Goal: Navigation & Orientation: Find specific page/section

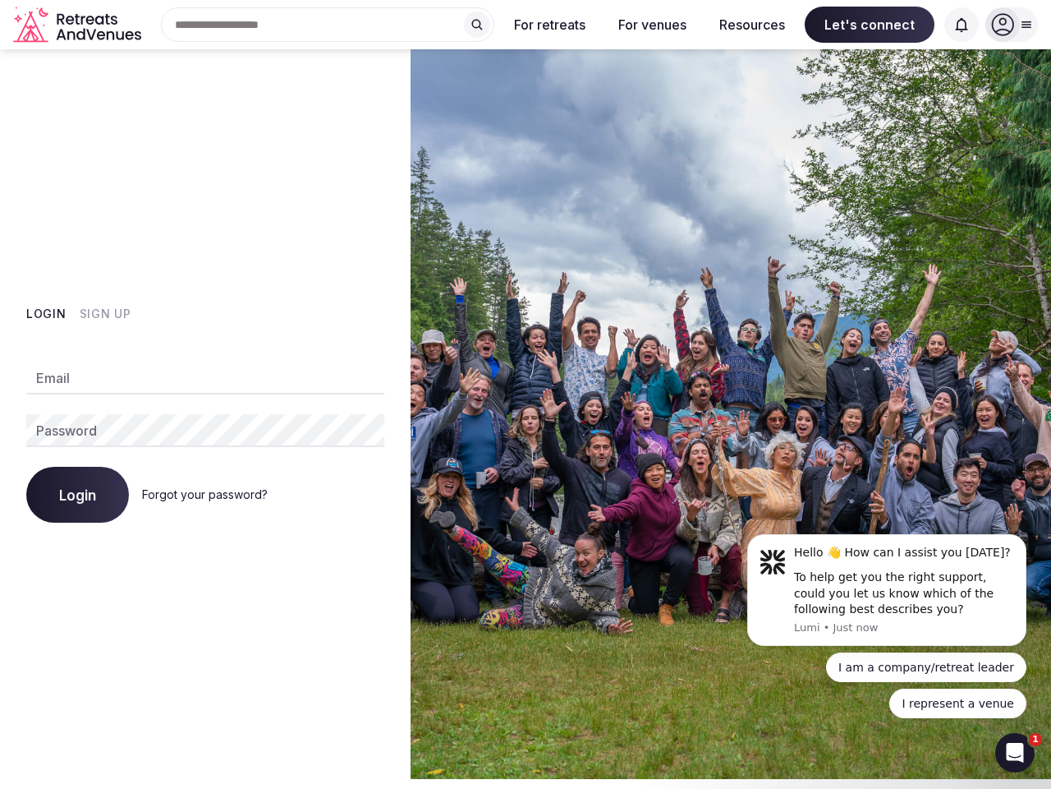
click at [526, 394] on img at bounding box center [731, 413] width 641 height 729
click at [328, 25] on div "Search Popular Destinations [GEOGRAPHIC_DATA], [GEOGRAPHIC_DATA] [GEOGRAPHIC_DA…" at bounding box center [321, 24] width 347 height 34
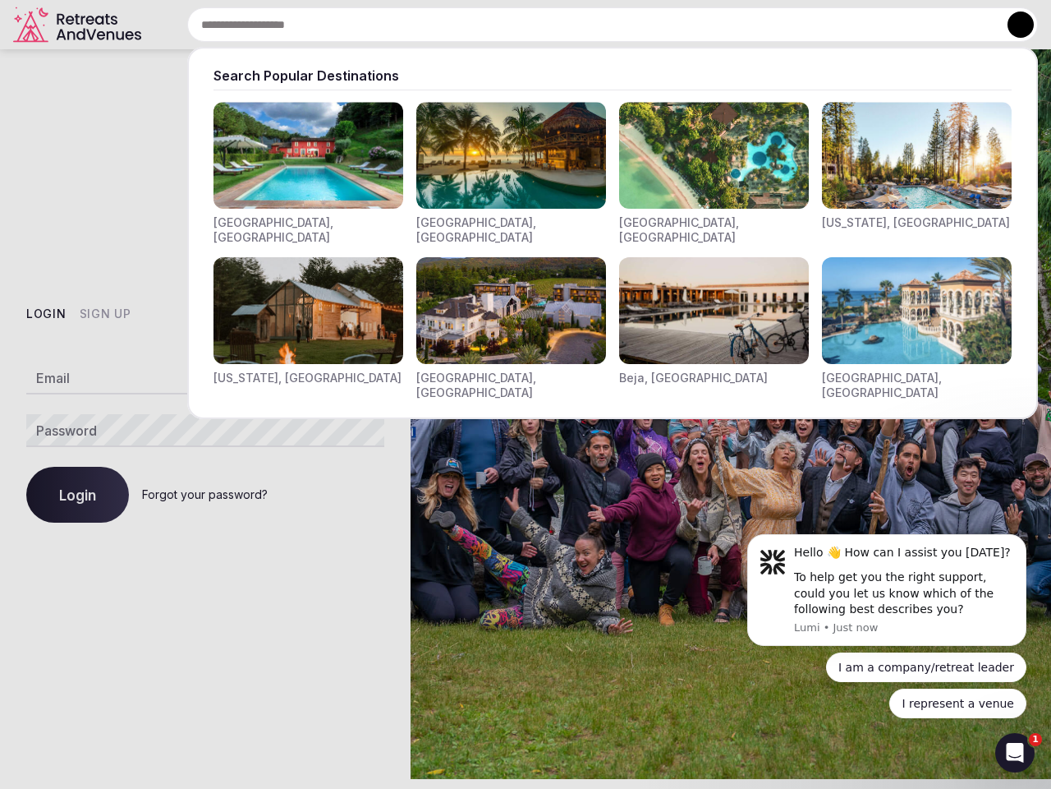
click at [477, 25] on input "text" at bounding box center [612, 24] width 851 height 34
click at [550, 25] on input "text" at bounding box center [612, 24] width 851 height 34
click at [652, 25] on input "text" at bounding box center [612, 24] width 851 height 34
click at [752, 25] on input "text" at bounding box center [612, 24] width 851 height 34
click at [870, 25] on input "text" at bounding box center [612, 24] width 851 height 34
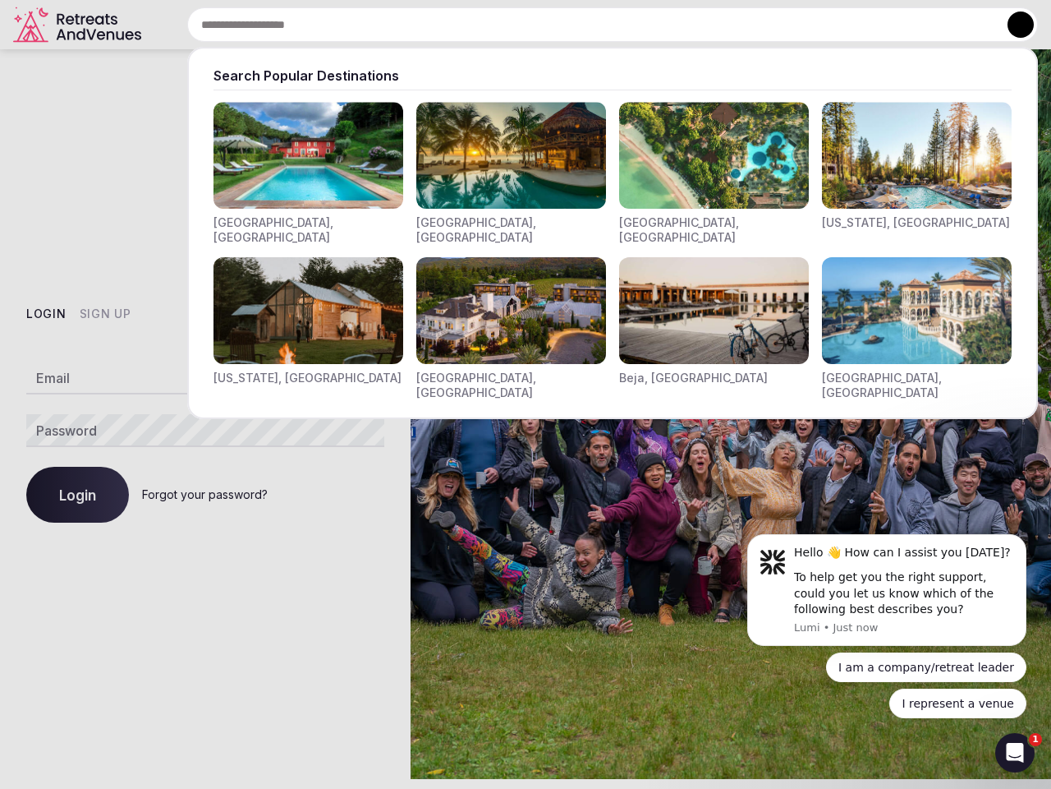
click at [962, 25] on input "text" at bounding box center [612, 24] width 851 height 34
click at [1012, 25] on button at bounding box center [1021, 24] width 26 height 26
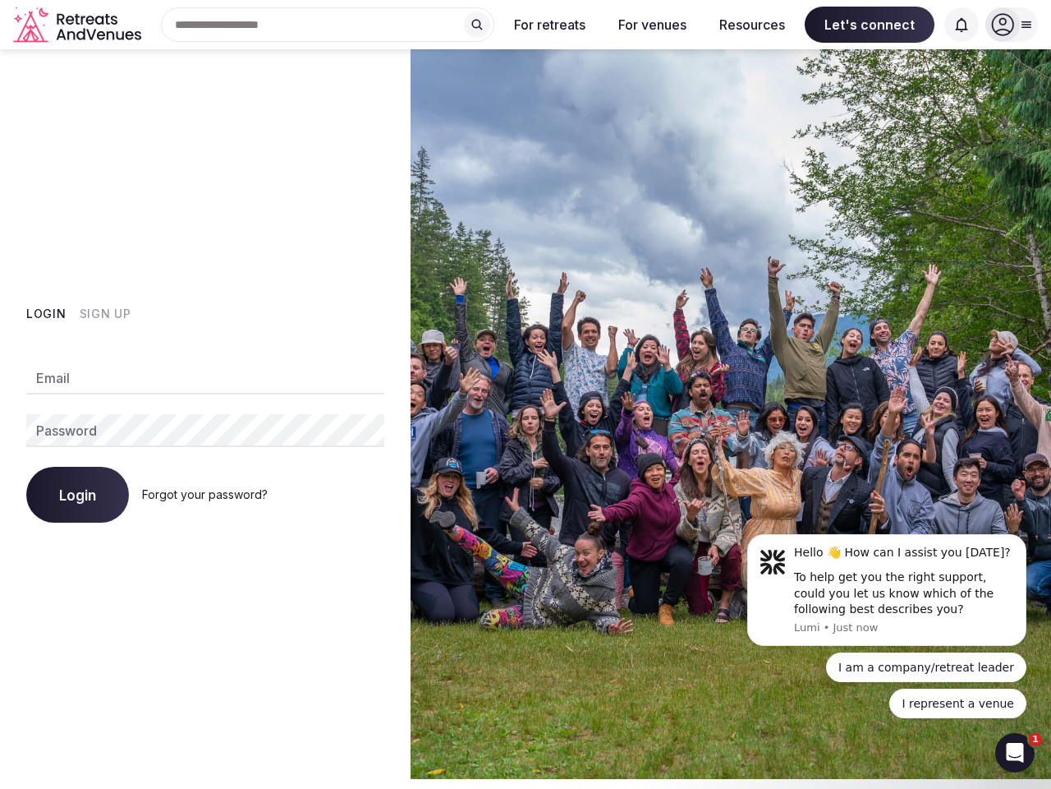
click at [46, 314] on button "Login" at bounding box center [46, 314] width 40 height 16
